Goal: Find specific page/section: Find specific page/section

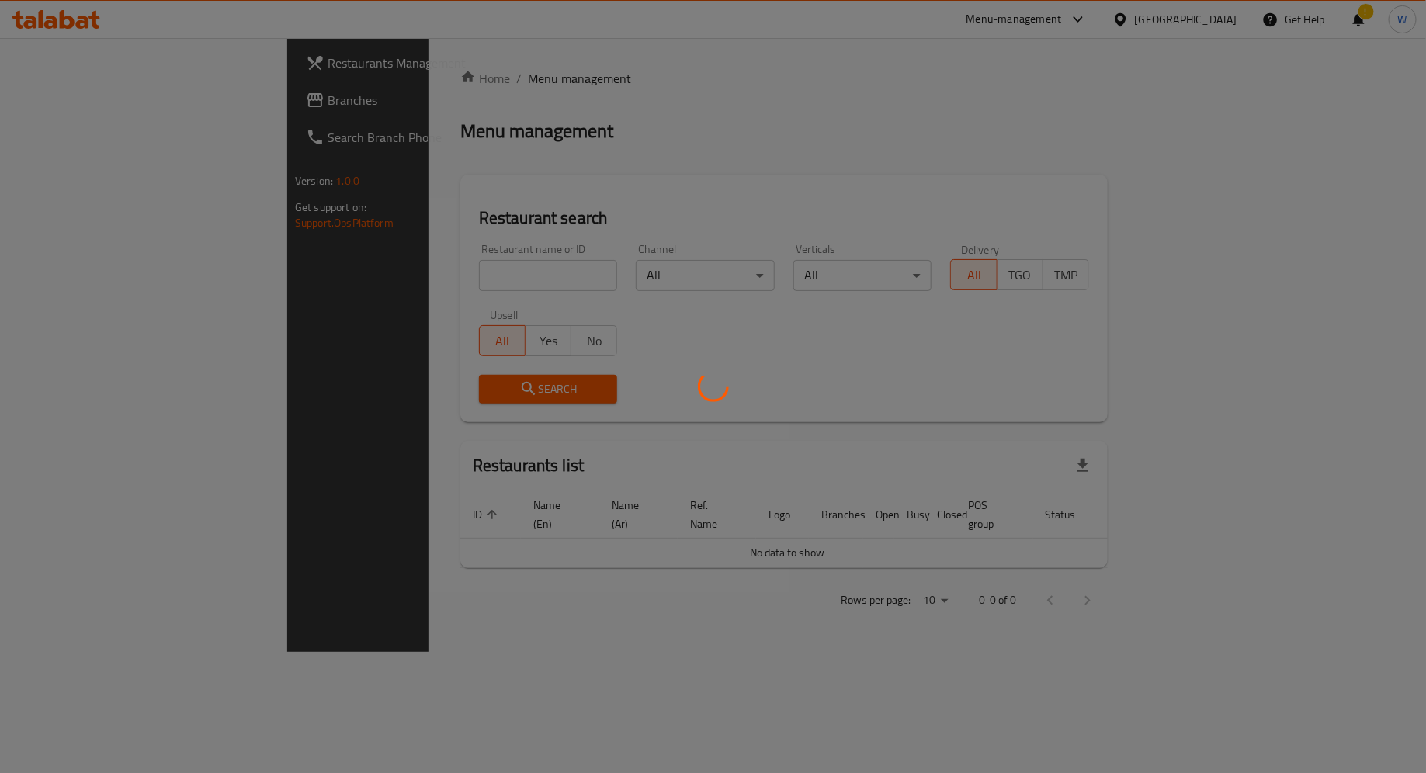
click at [400, 282] on div at bounding box center [713, 386] width 1426 height 773
click at [400, 273] on div at bounding box center [713, 386] width 1426 height 773
click at [418, 264] on div at bounding box center [713, 386] width 1426 height 773
click at [417, 272] on div at bounding box center [713, 386] width 1426 height 773
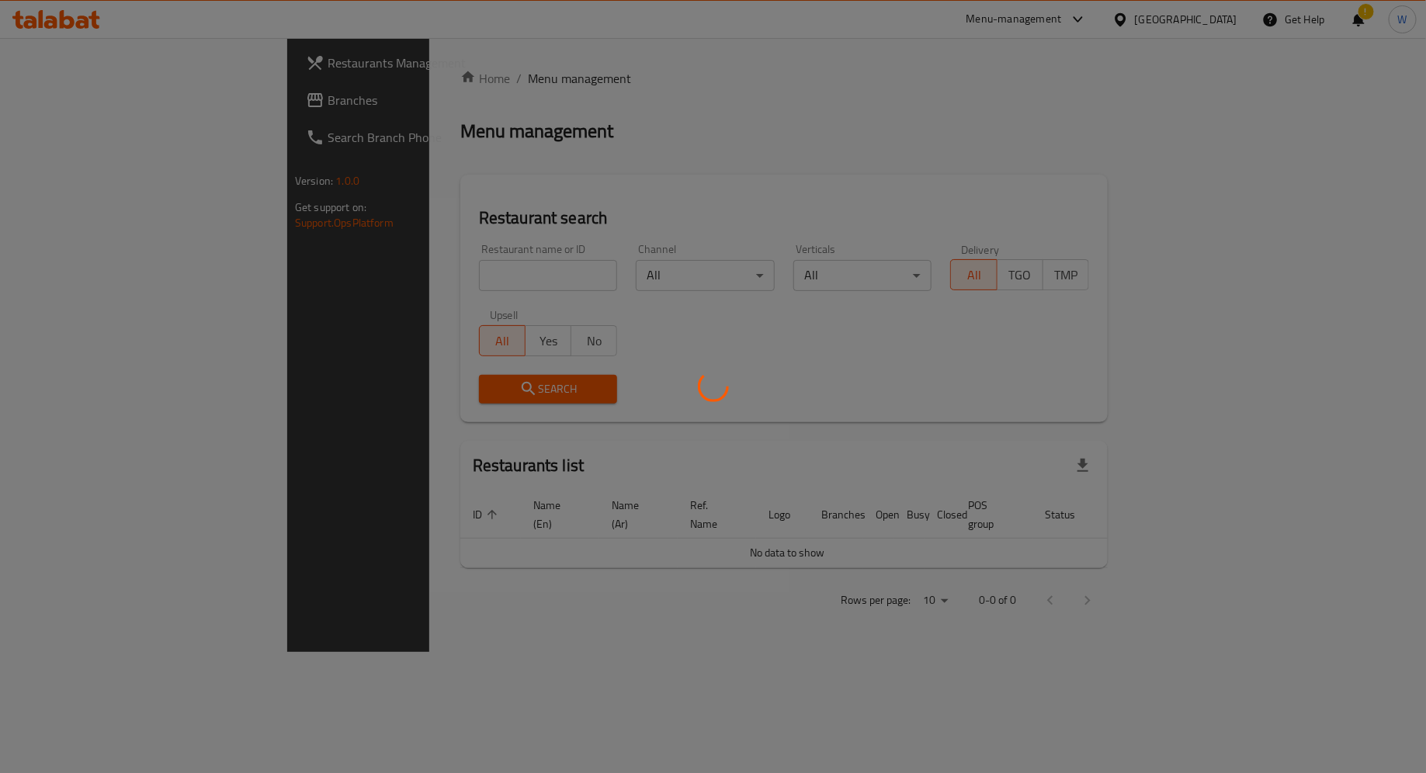
click at [418, 276] on div at bounding box center [713, 386] width 1426 height 773
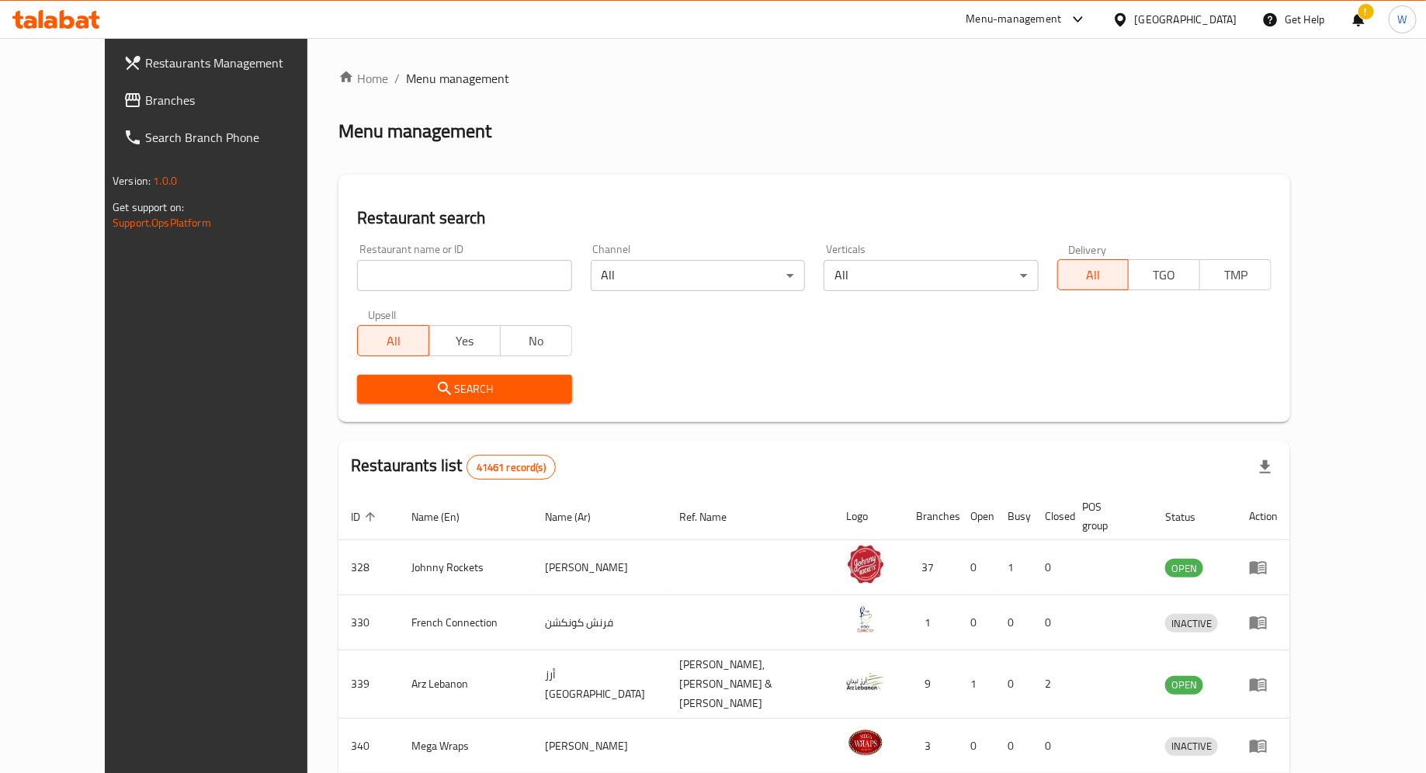
click at [404, 269] on input "search" at bounding box center [464, 275] width 214 height 31
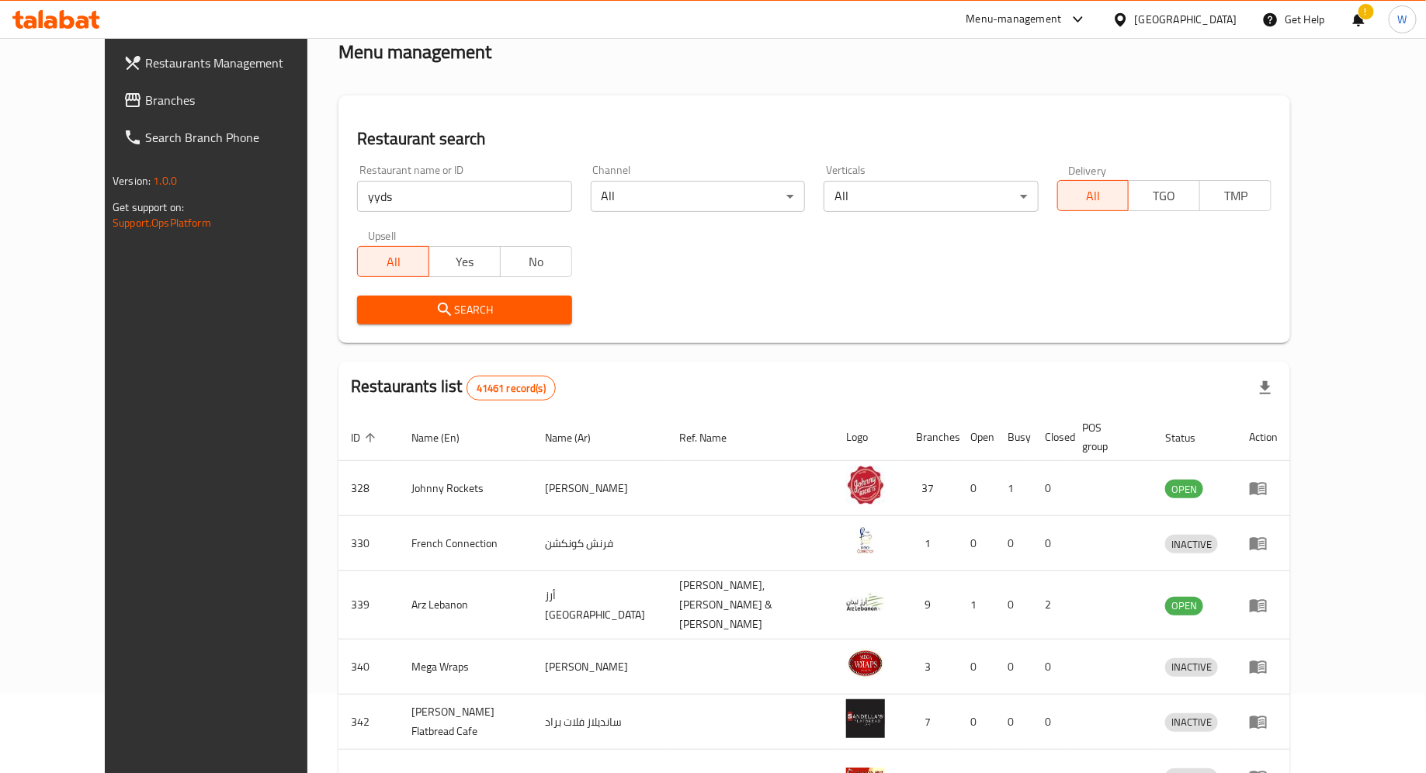
scroll to position [17, 0]
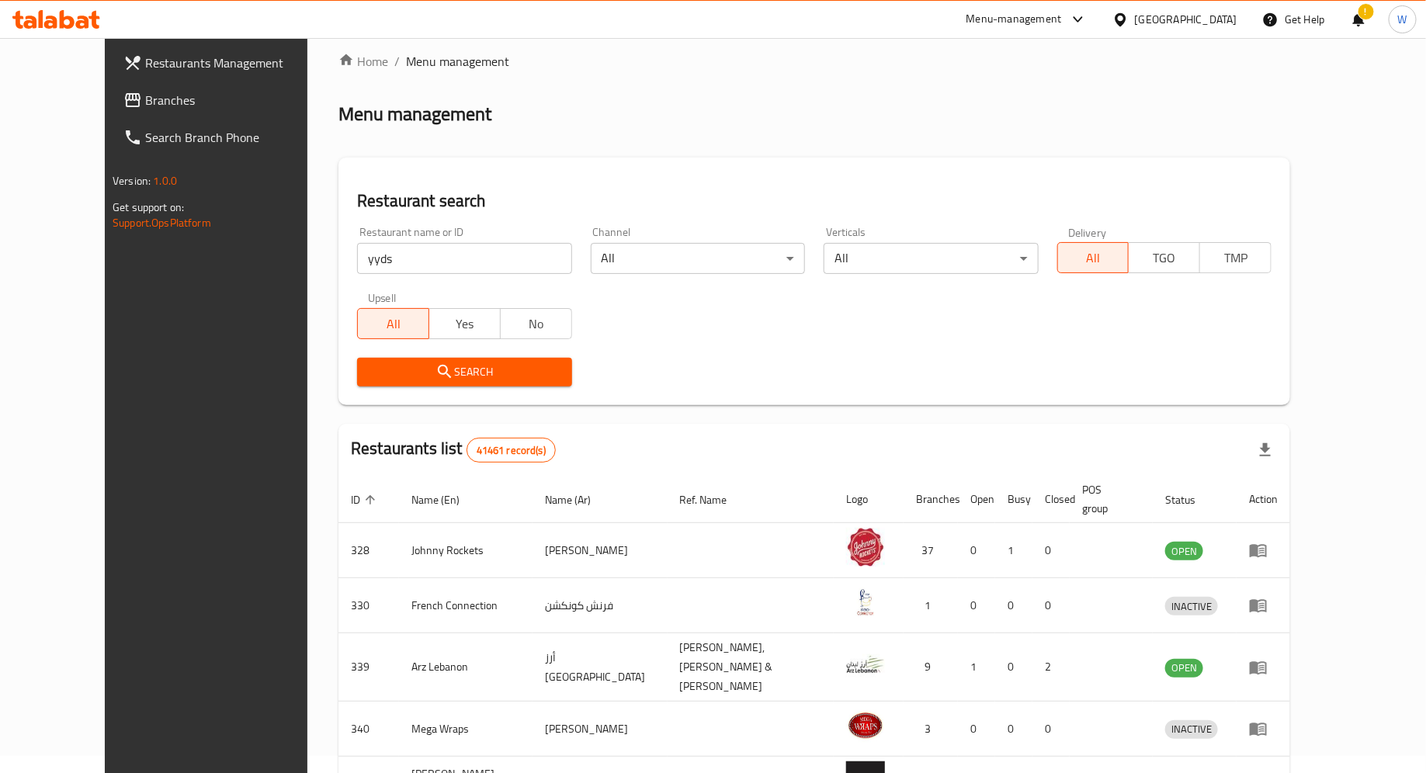
click at [383, 249] on input "yyds" at bounding box center [464, 258] width 214 height 31
type input "yyds cafe"
click at [435, 369] on icon "submit" at bounding box center [444, 371] width 19 height 19
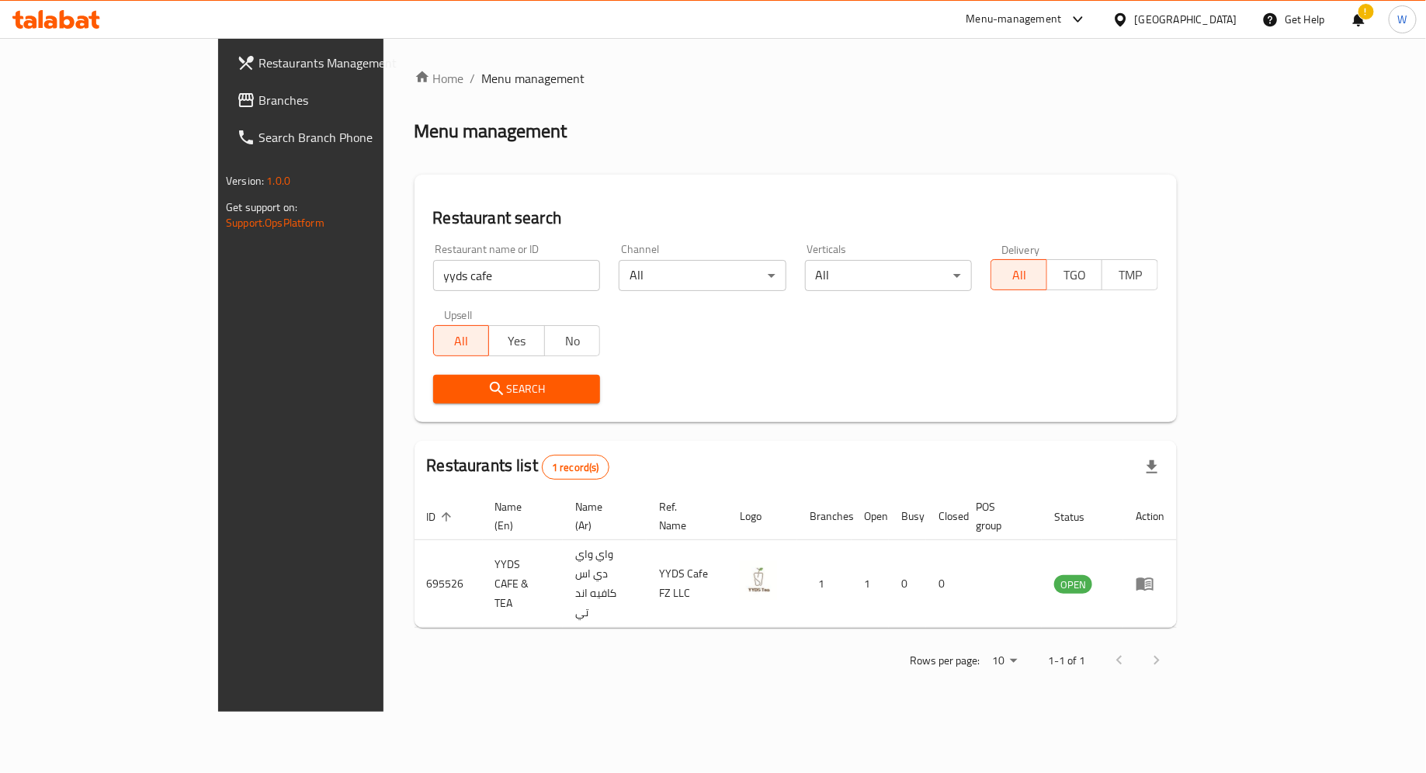
scroll to position [0, 0]
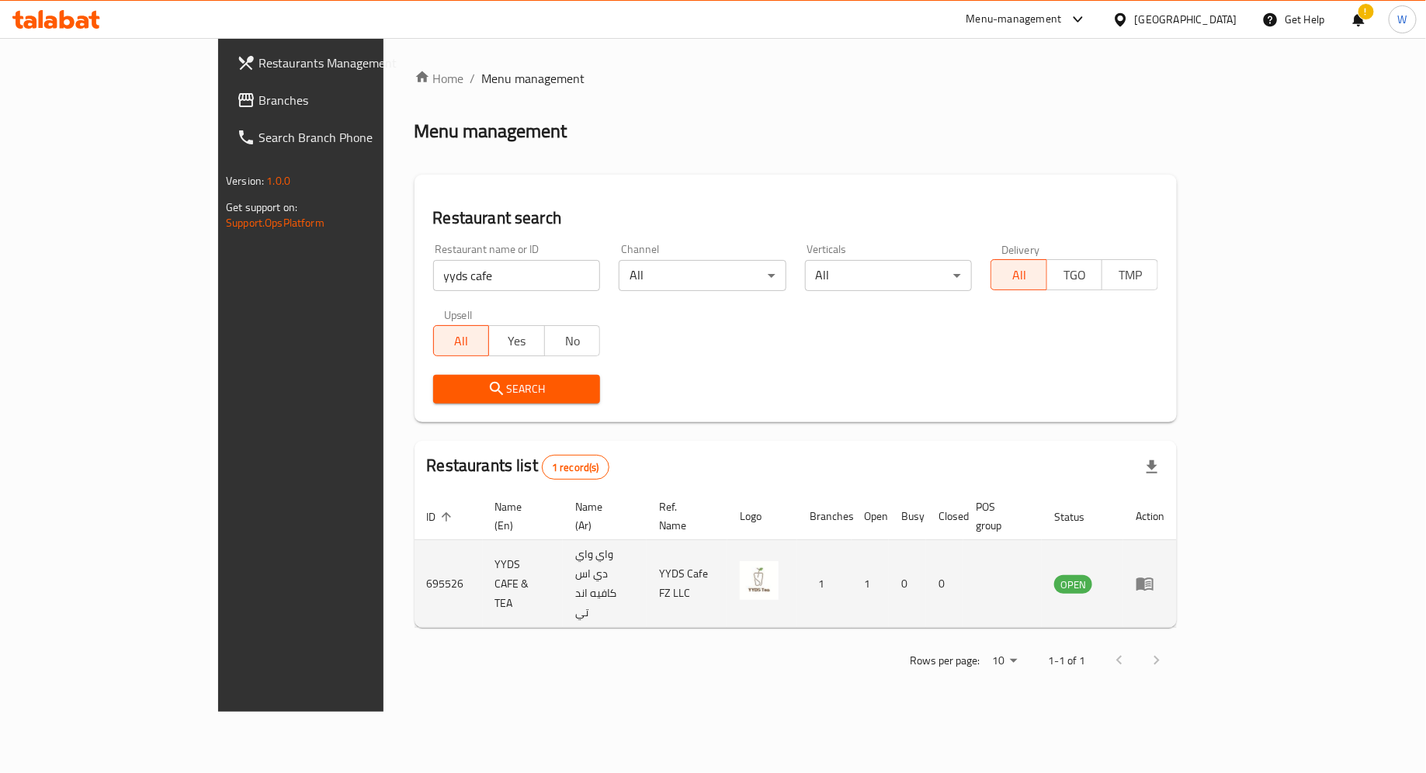
click at [1153, 578] on icon "enhanced table" at bounding box center [1144, 584] width 17 height 13
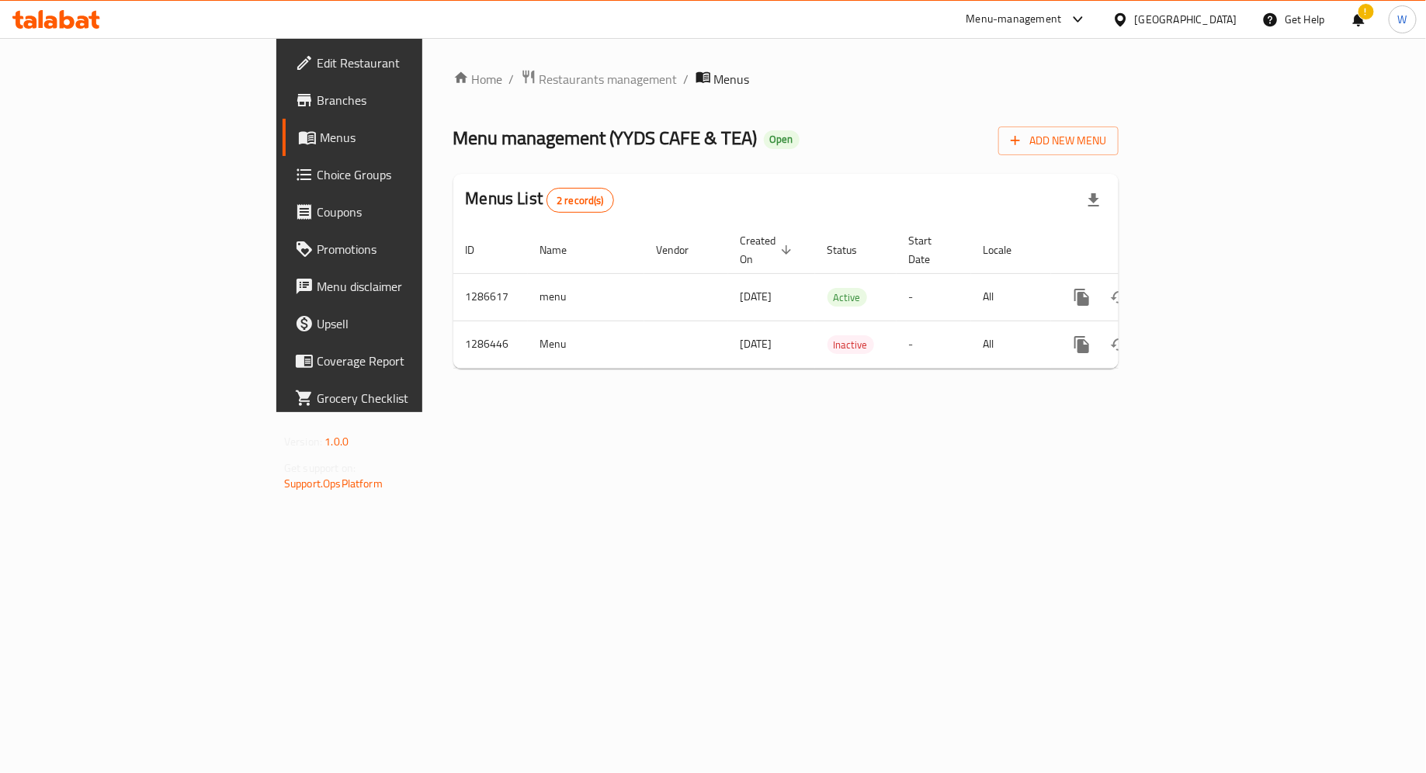
click at [317, 67] on span "Edit Restaurant" at bounding box center [409, 63] width 185 height 19
